Goal: Information Seeking & Learning: Understand process/instructions

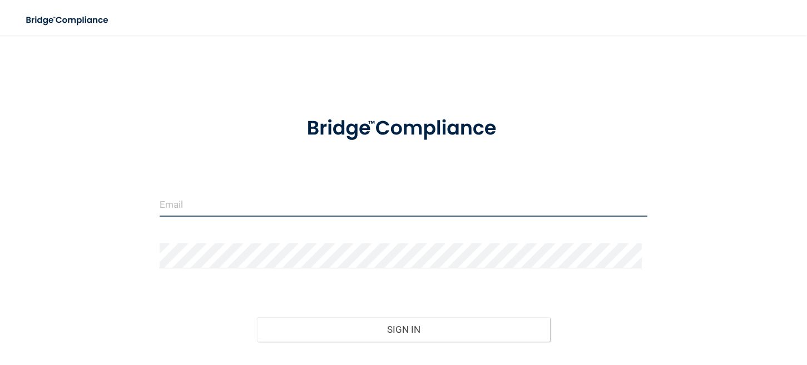
click at [279, 207] on input "email" at bounding box center [404, 204] width 488 height 25
type input "[EMAIL_ADDRESS][DOMAIN_NAME]"
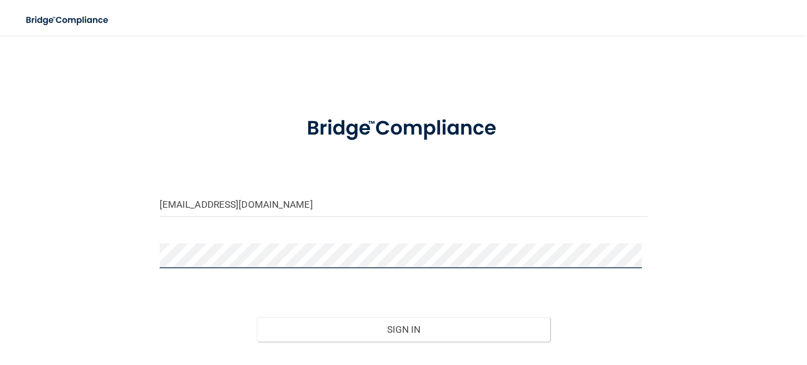
click at [257, 318] on button "Sign In" at bounding box center [403, 330] width 293 height 24
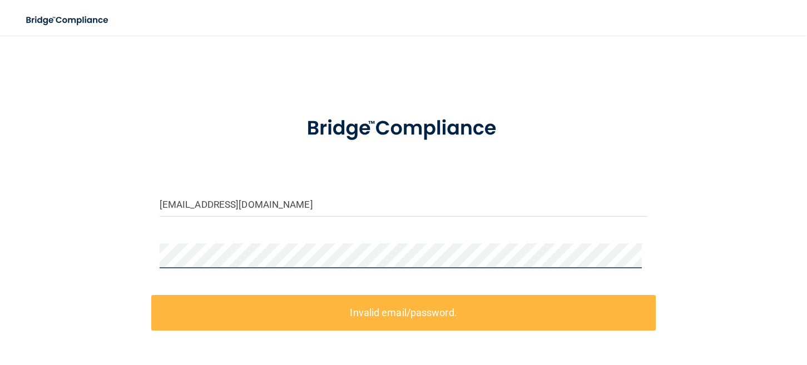
click at [116, 262] on div "jaceyamiller@gmail.com Invalid email/password. You don't have permission to acc…" at bounding box center [403, 246] width 762 height 399
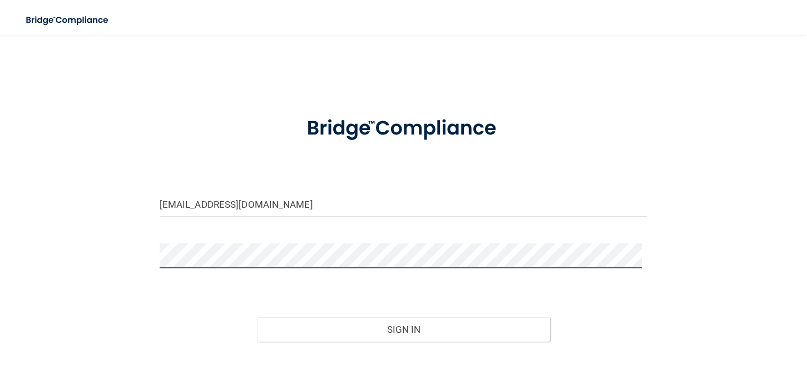
click at [257, 318] on button "Sign In" at bounding box center [403, 330] width 293 height 24
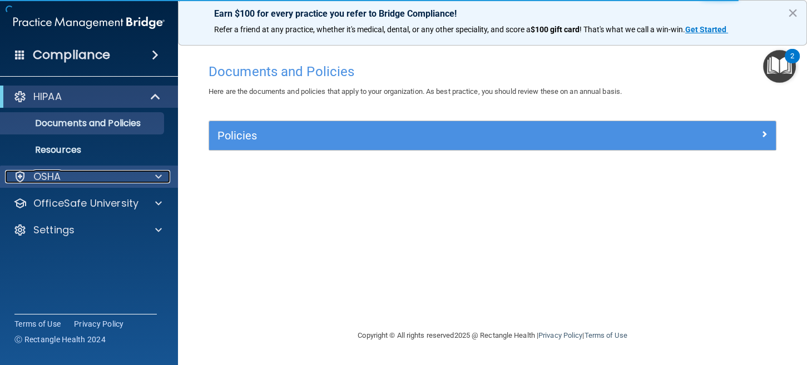
click at [98, 176] on div "OSHA" at bounding box center [74, 176] width 138 height 13
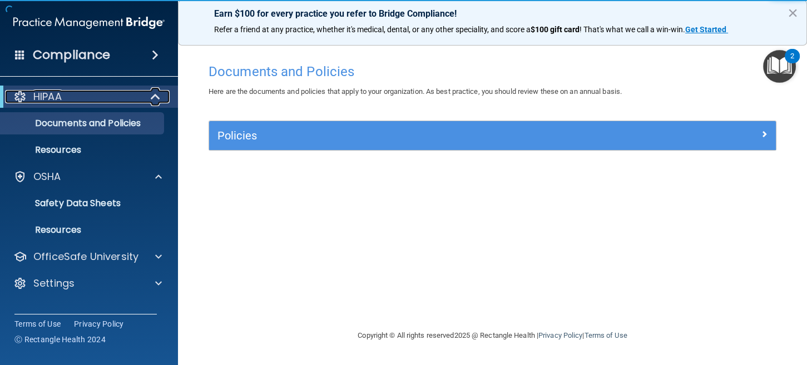
click at [107, 97] on div "HIPAA" at bounding box center [73, 96] width 137 height 13
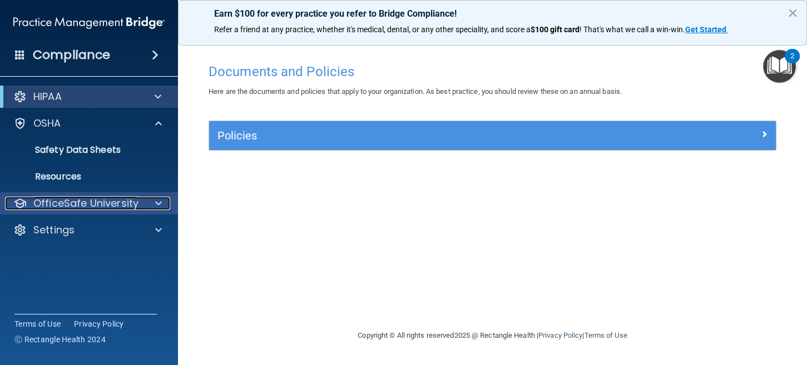
click at [91, 205] on p "OfficeSafe University" at bounding box center [85, 203] width 105 height 13
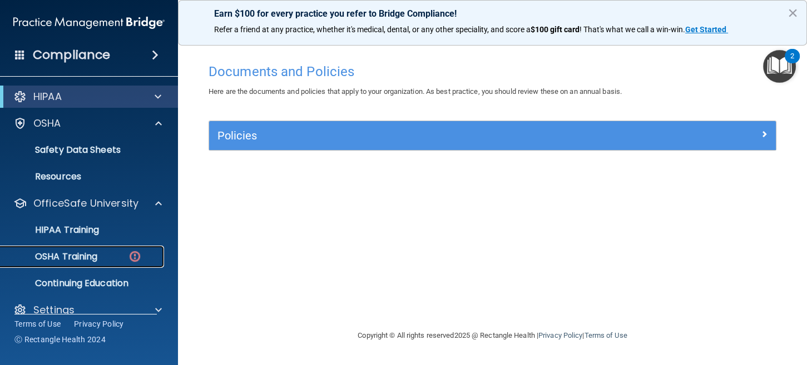
click at [75, 258] on p "OSHA Training" at bounding box center [52, 256] width 90 height 11
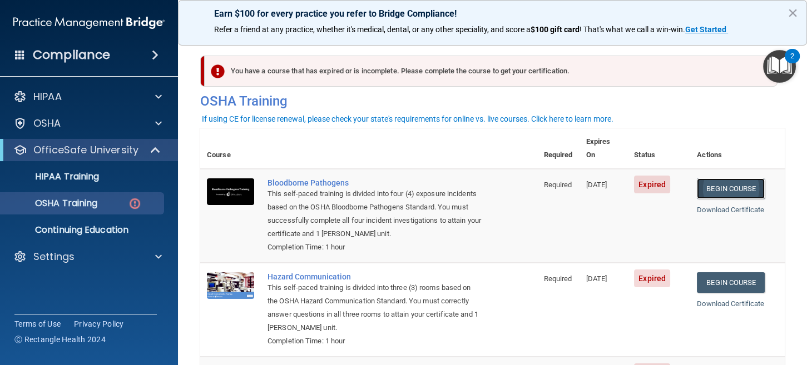
click at [702, 179] on link "Begin Course" at bounding box center [731, 189] width 68 height 21
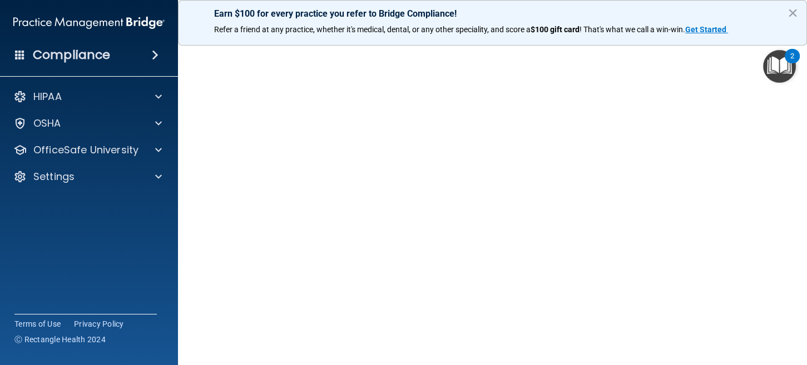
scroll to position [37, 0]
